Goal: Task Accomplishment & Management: Use online tool/utility

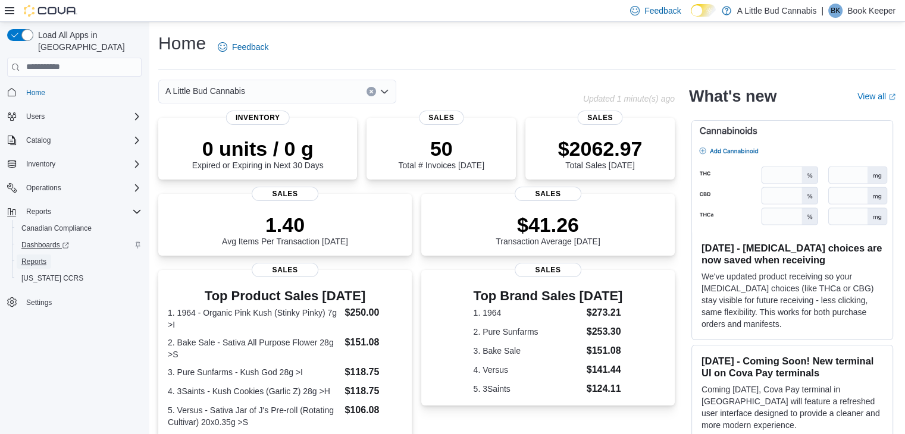
drag, startPoint x: 38, startPoint y: 246, endPoint x: 64, endPoint y: 238, distance: 27.3
click at [38, 257] on span "Reports" at bounding box center [33, 262] width 25 height 10
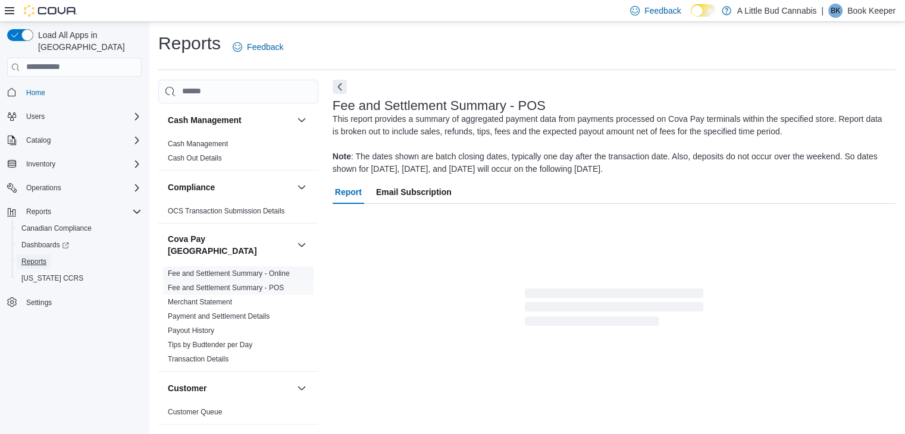
scroll to position [4, 0]
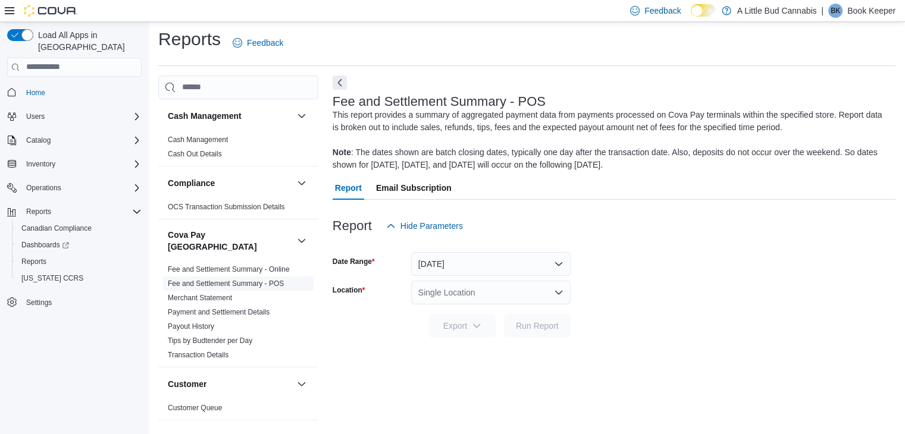
click at [226, 280] on link "Fee and Settlement Summary - POS" at bounding box center [226, 284] width 116 height 8
click at [471, 259] on button "[DATE]" at bounding box center [490, 264] width 159 height 24
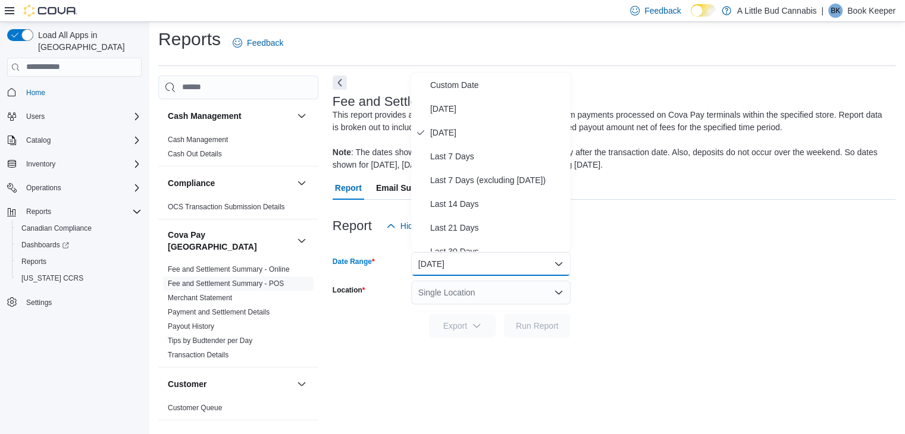
click at [471, 260] on button "[DATE]" at bounding box center [490, 264] width 159 height 24
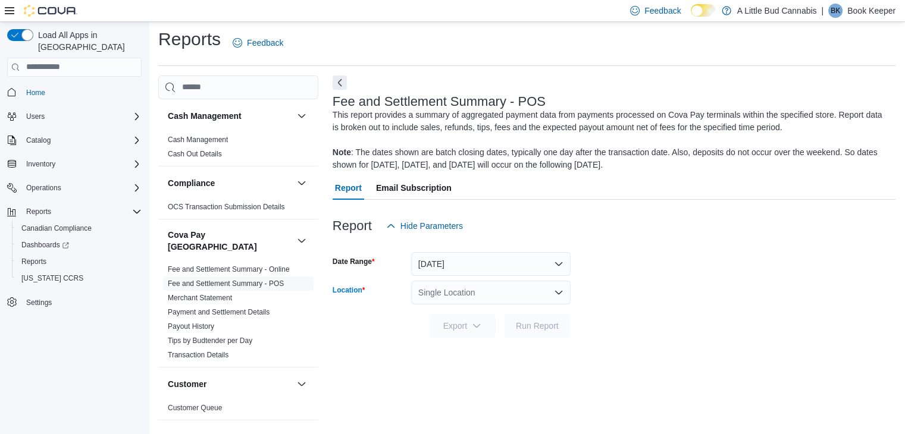
click at [480, 290] on div "Single Location" at bounding box center [490, 293] width 159 height 24
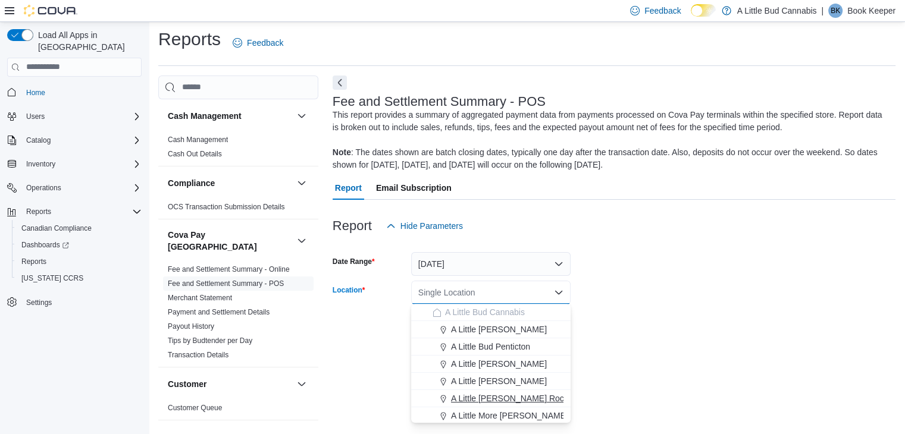
click at [506, 399] on span "A Little [PERSON_NAME] Rock" at bounding box center [509, 399] width 117 height 12
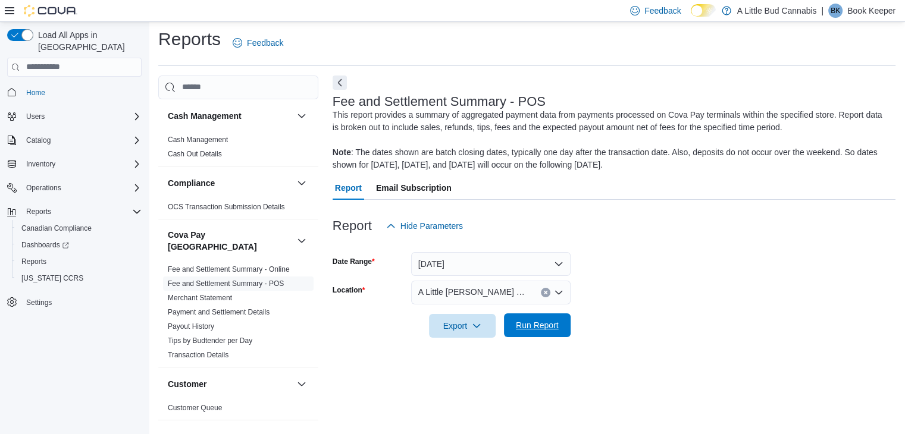
click at [525, 326] on span "Run Report" at bounding box center [537, 325] width 43 height 12
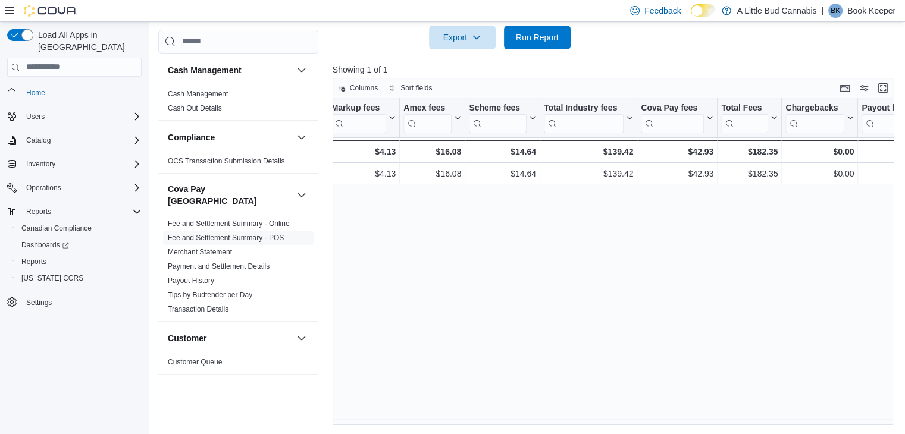
scroll to position [0, 919]
